Goal: Task Accomplishment & Management: Manage account settings

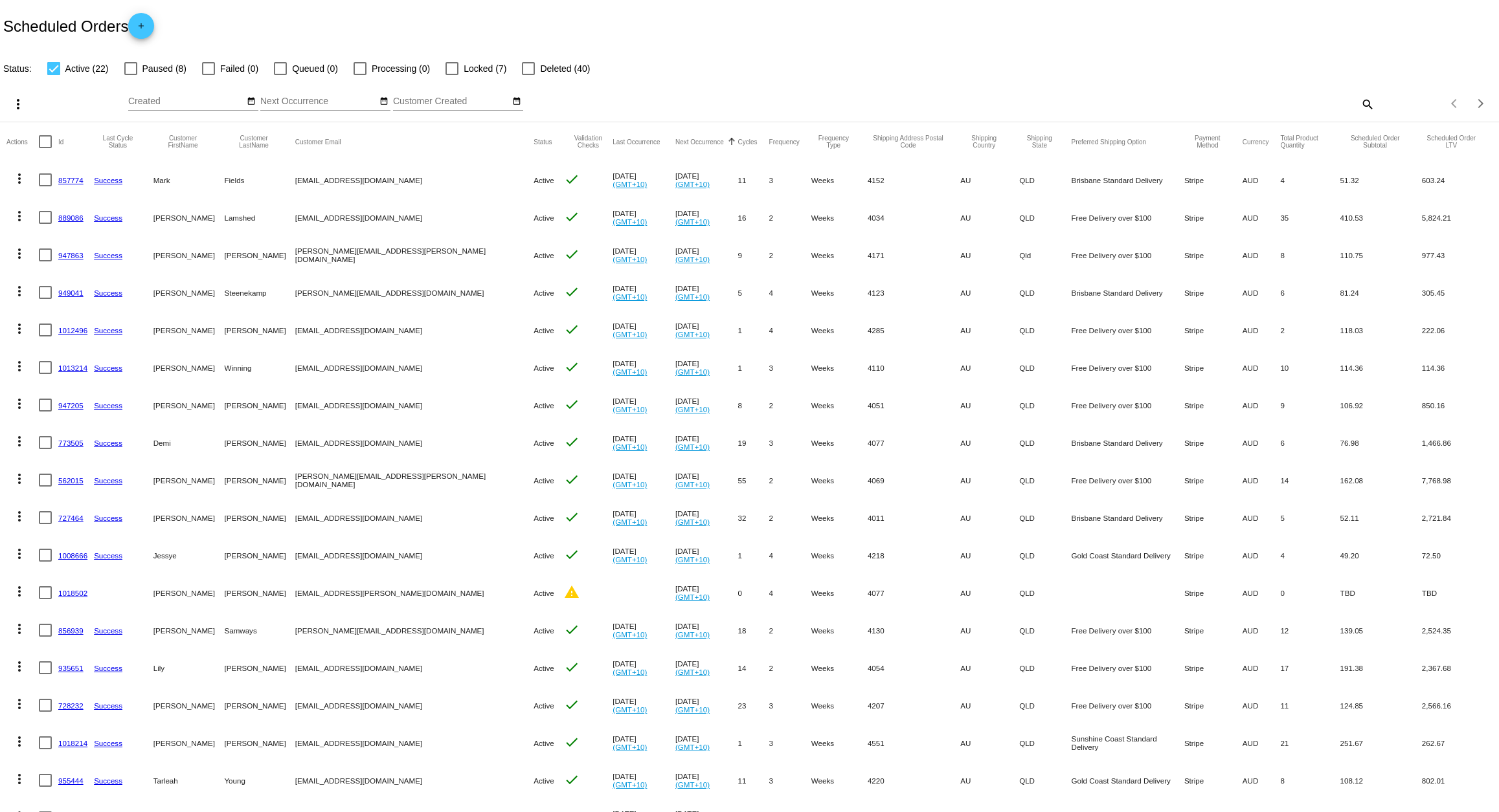
scroll to position [55, 0]
click at [75, 330] on link "1012496" at bounding box center [72, 330] width 29 height 9
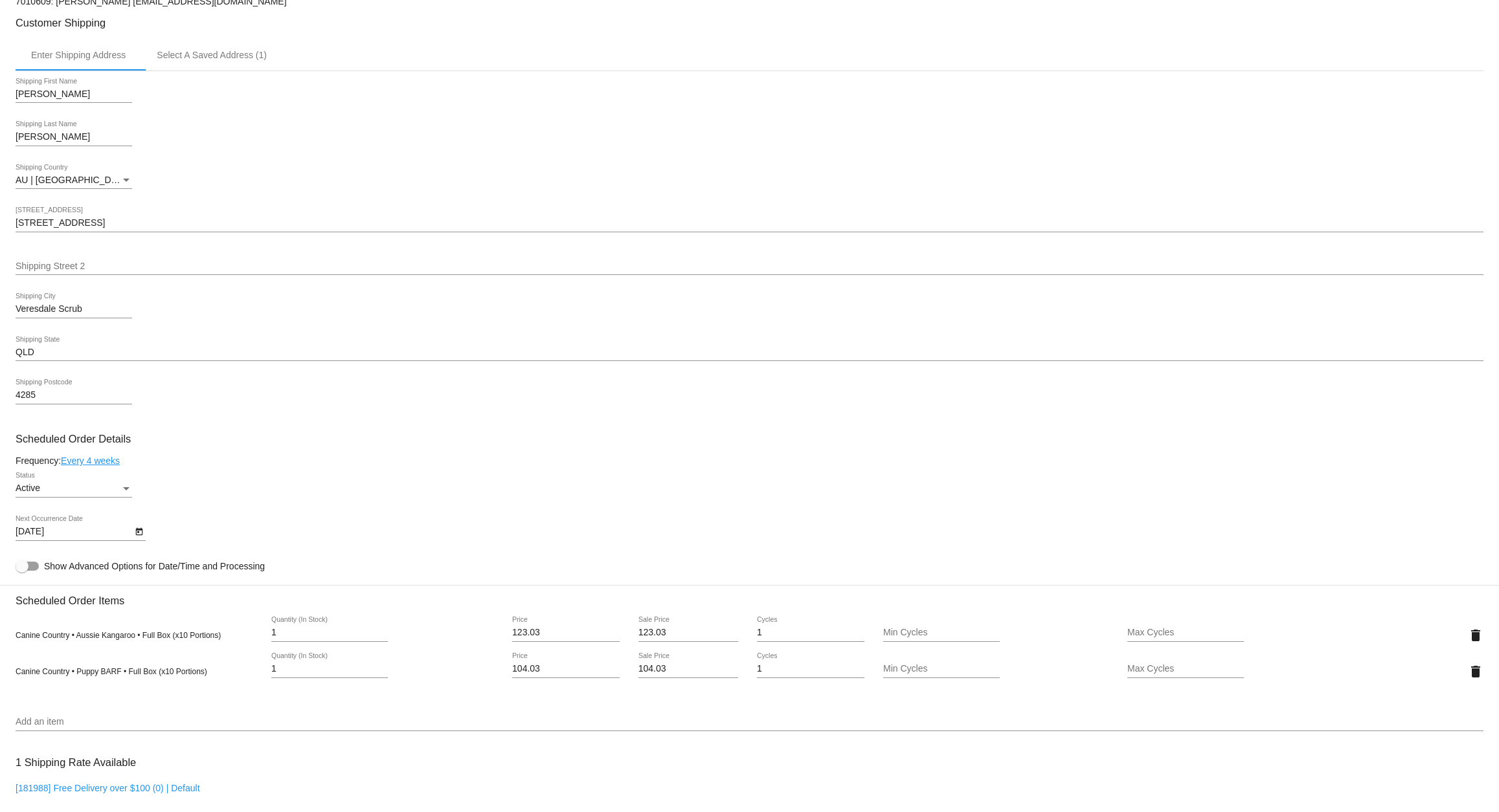
scroll to position [321, 0]
click at [104, 489] on div "Active" at bounding box center [68, 484] width 105 height 10
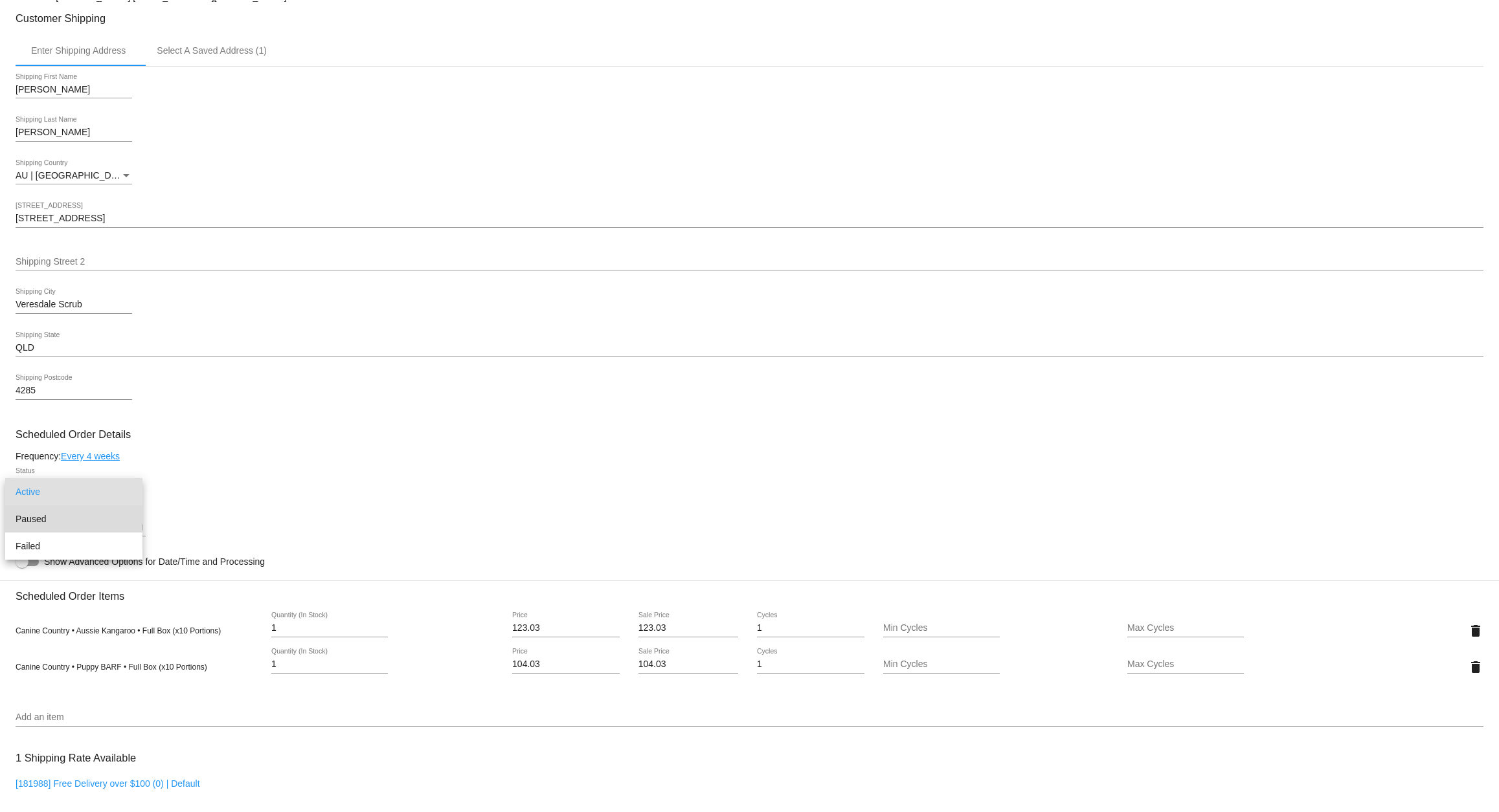
click at [70, 521] on span "Paused" at bounding box center [74, 519] width 117 height 28
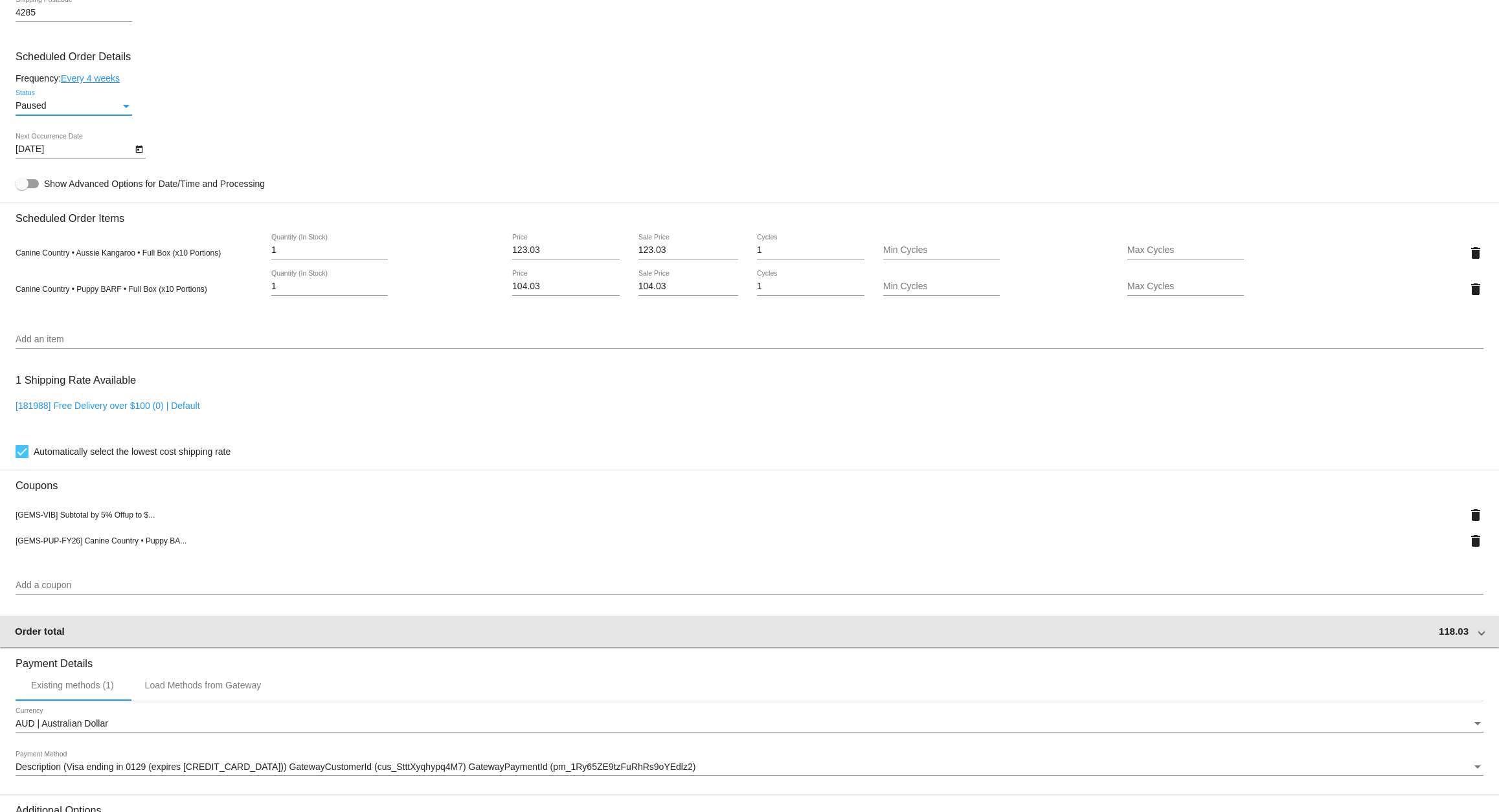
scroll to position [876, 0]
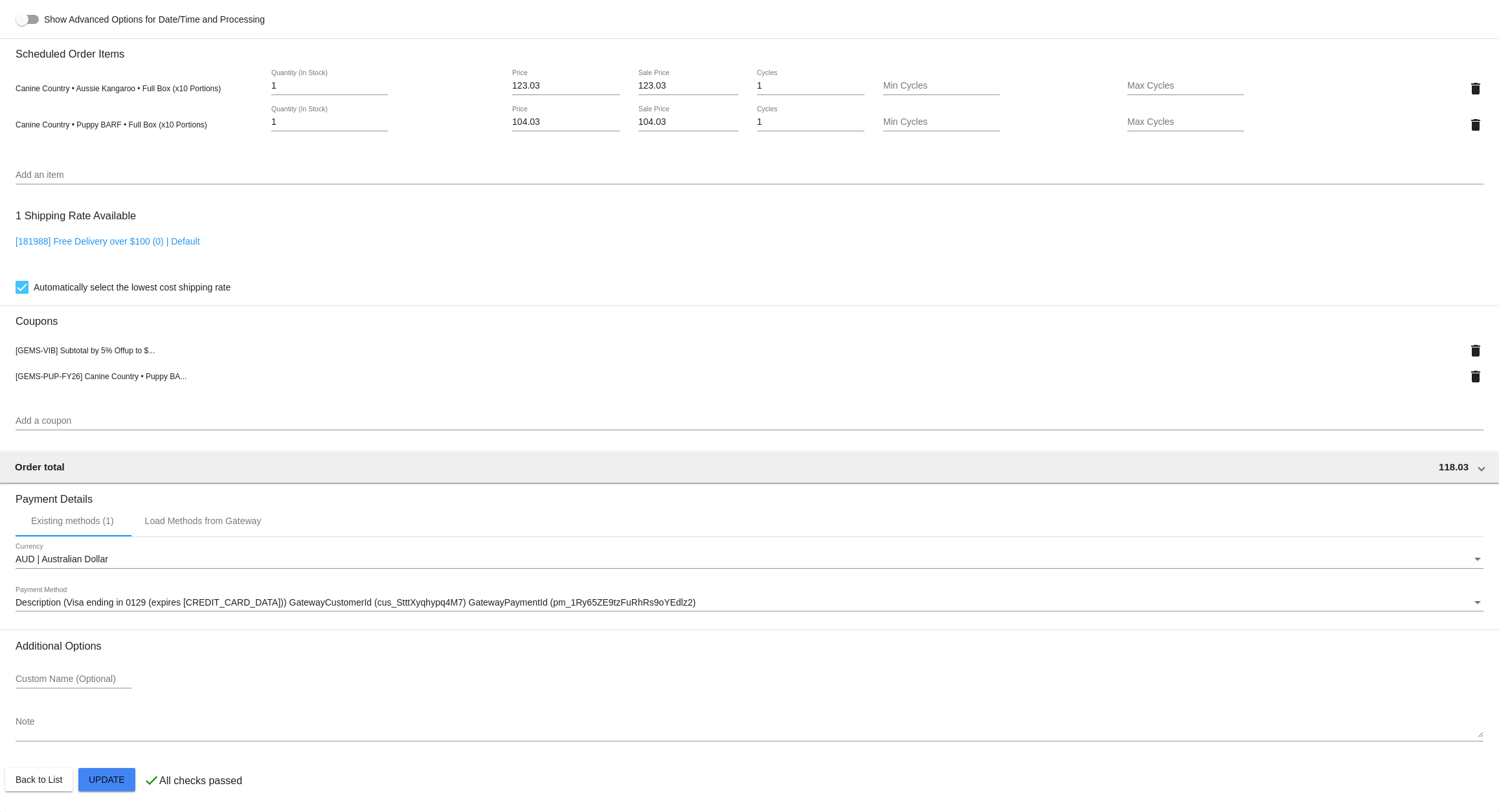
click at [109, 787] on mat-card "Customer 7010609: [PERSON_NAME] [EMAIL_ADDRESS][DOMAIN_NAME] Customer Shipping …" at bounding box center [749, 111] width 1499 height 1402
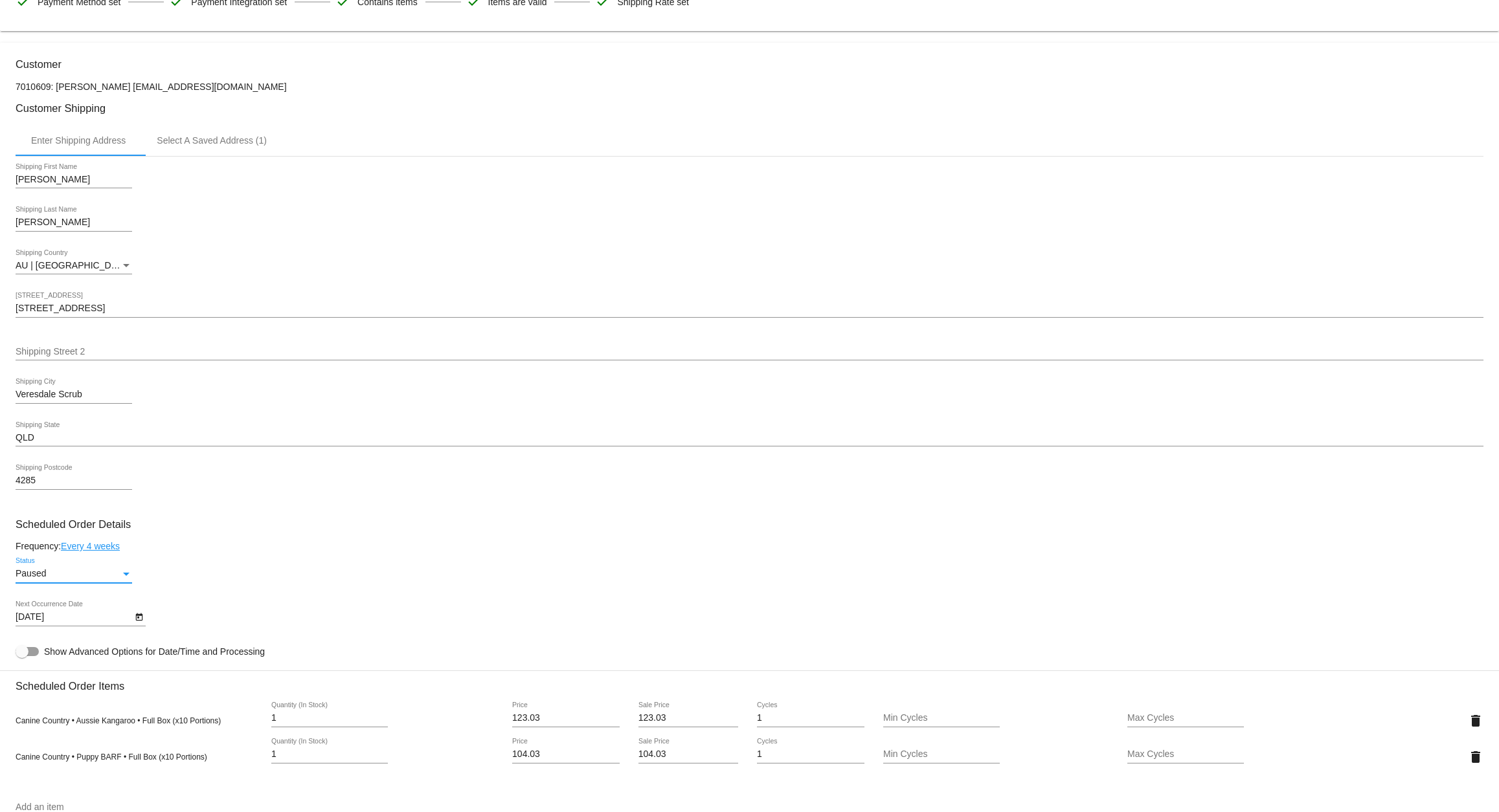
scroll to position [0, 0]
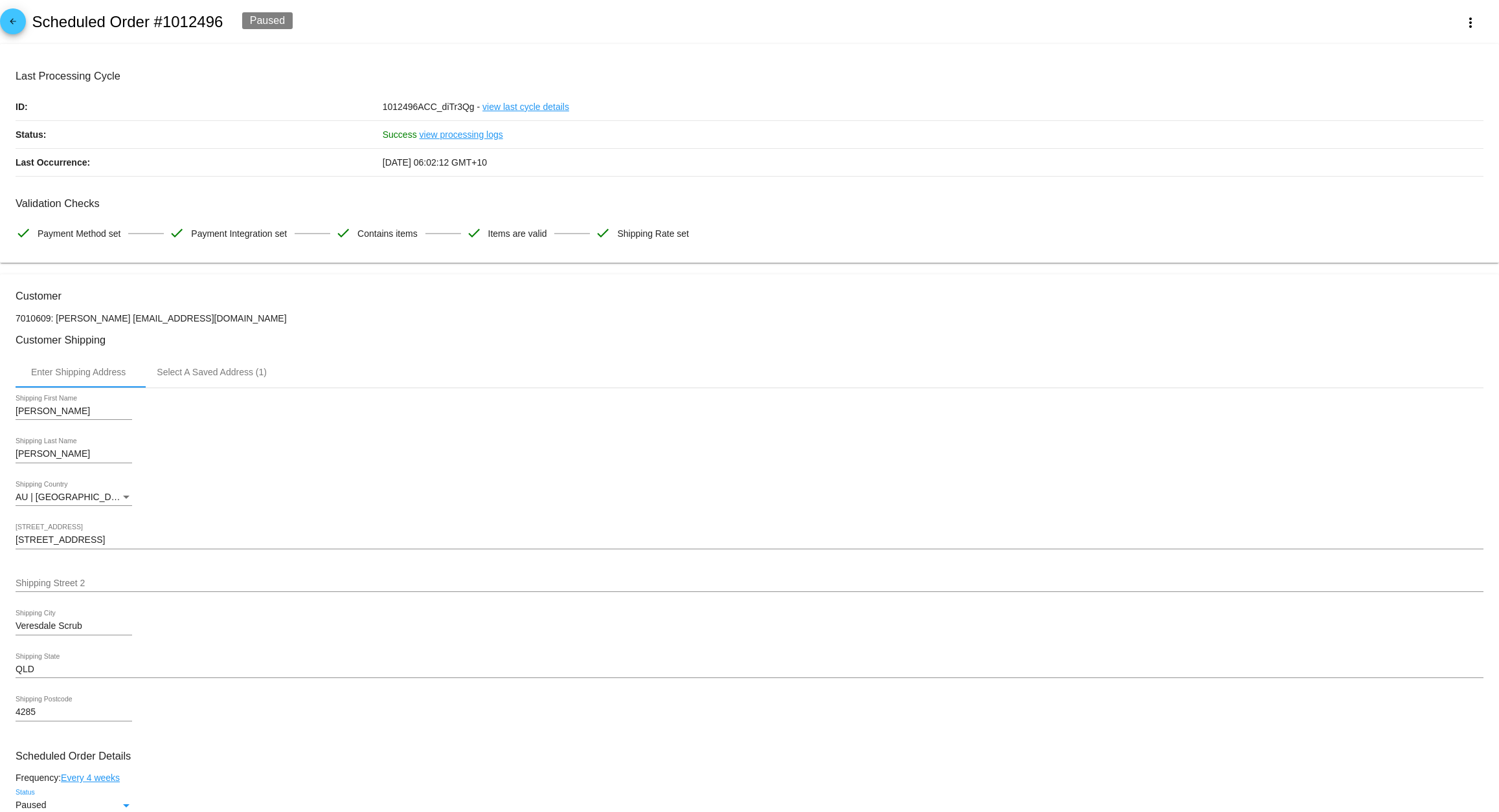
click at [14, 18] on mat-icon "arrow_back" at bounding box center [13, 24] width 15 height 15
